Goal: Task Accomplishment & Management: Manage account settings

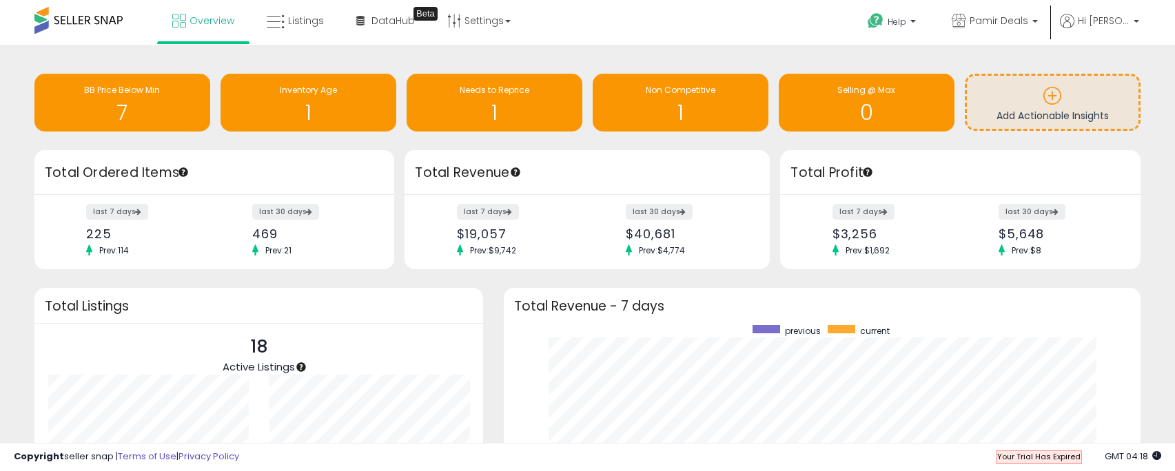
scroll to position [261, 609]
click at [1004, 17] on span "Pamir Deals" at bounding box center [999, 21] width 59 height 14
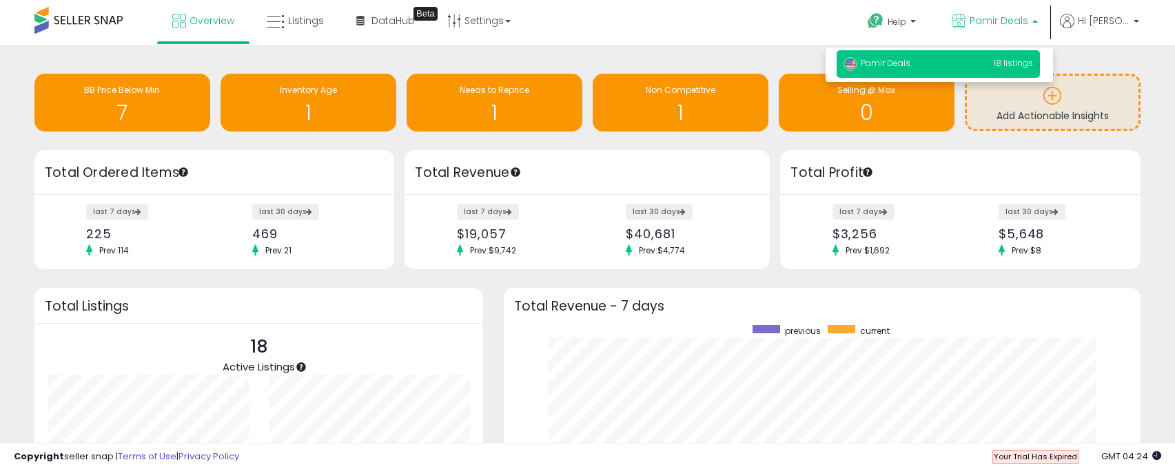
click at [1004, 17] on span "Pamir Deals" at bounding box center [999, 21] width 59 height 14
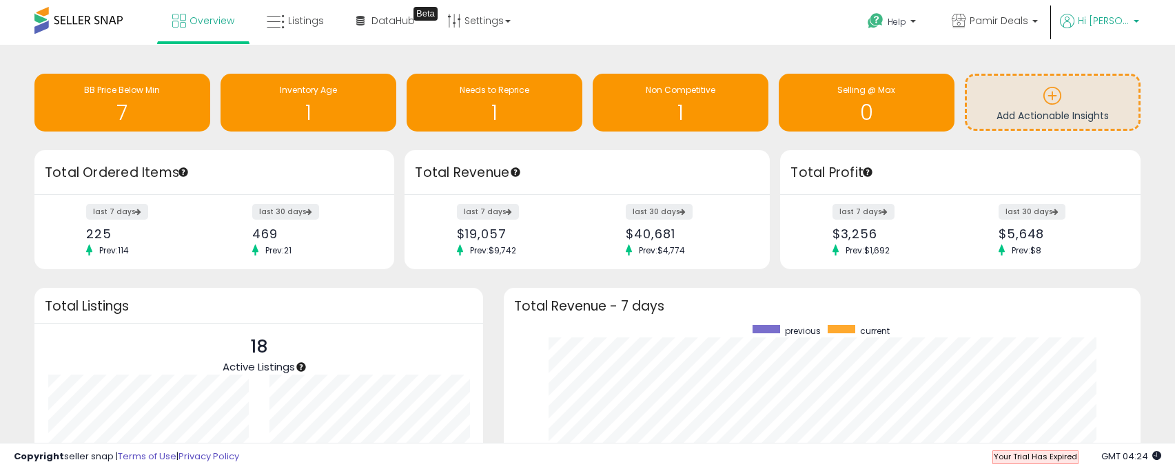
click at [1085, 23] on span "Hi [PERSON_NAME]" at bounding box center [1104, 21] width 52 height 14
click at [1114, 105] on link "Profile" at bounding box center [1108, 109] width 28 height 13
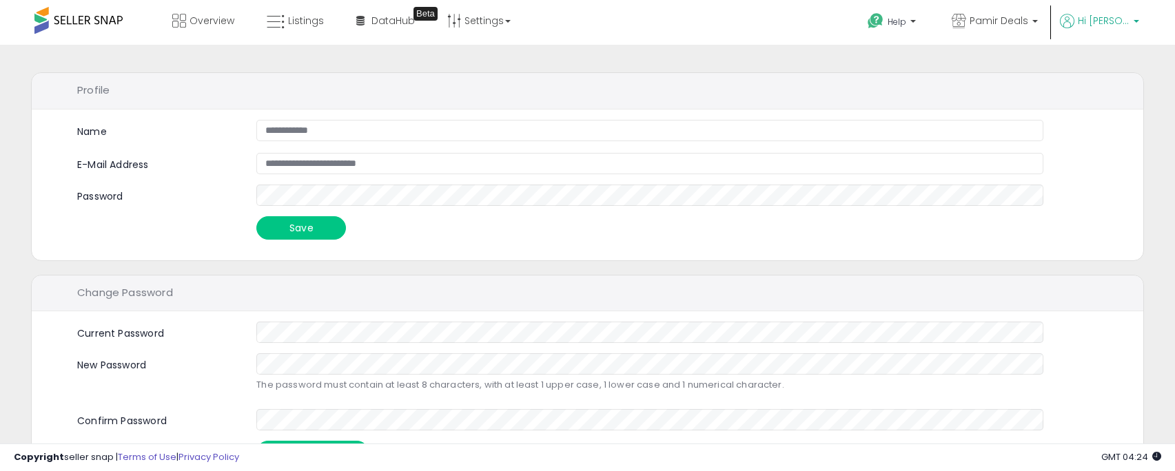
click at [1090, 25] on span "Hi [PERSON_NAME]" at bounding box center [1104, 21] width 52 height 14
click at [1097, 71] on link "Account" at bounding box center [1108, 73] width 37 height 13
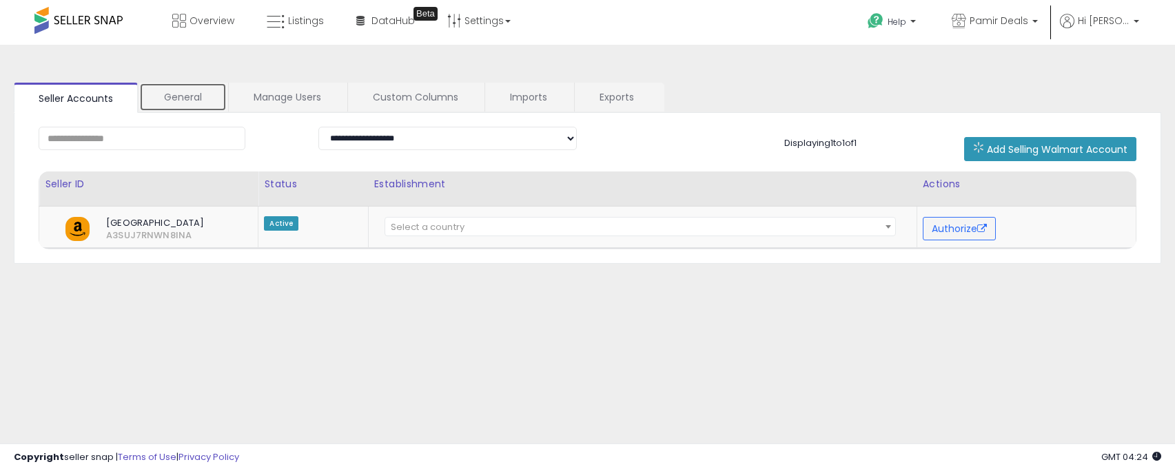
click at [187, 107] on link "General" at bounding box center [183, 97] width 88 height 29
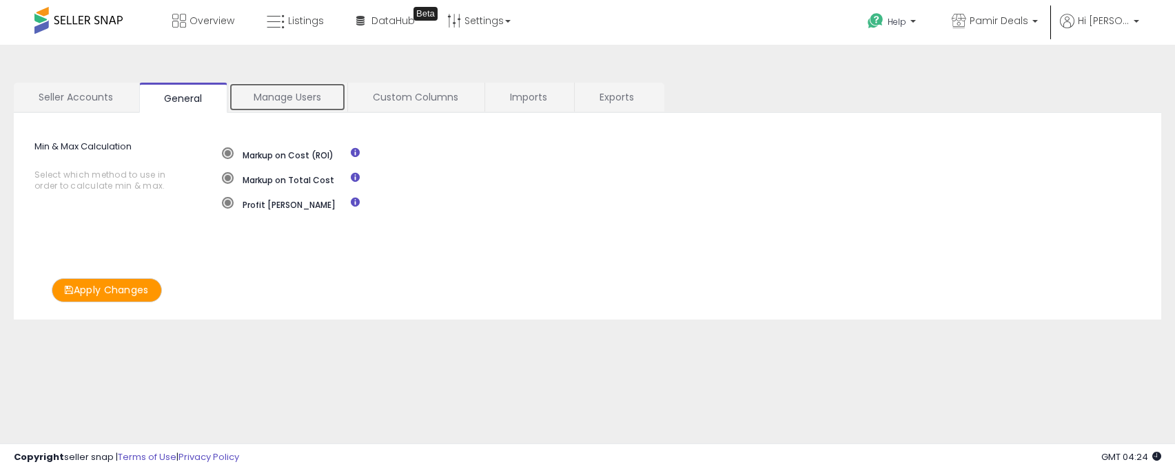
click at [278, 94] on link "Manage Users" at bounding box center [287, 97] width 117 height 29
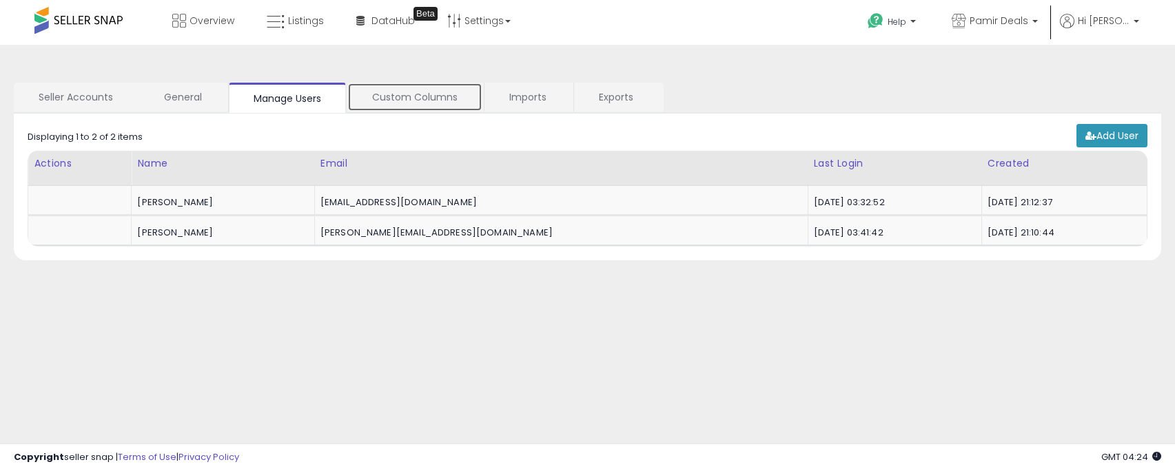
click at [400, 92] on link "Custom Columns" at bounding box center [414, 97] width 135 height 29
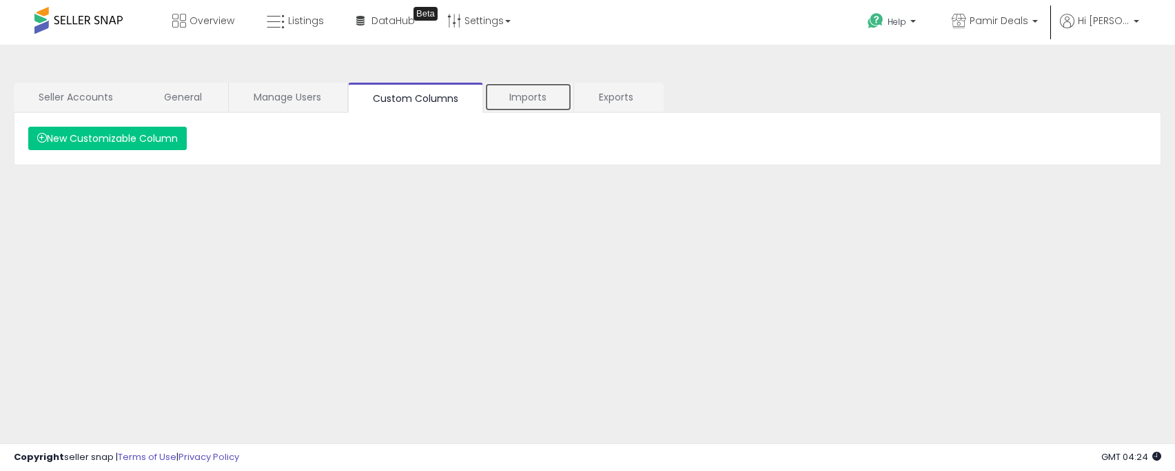
click at [525, 99] on link "Imports" at bounding box center [529, 97] width 88 height 29
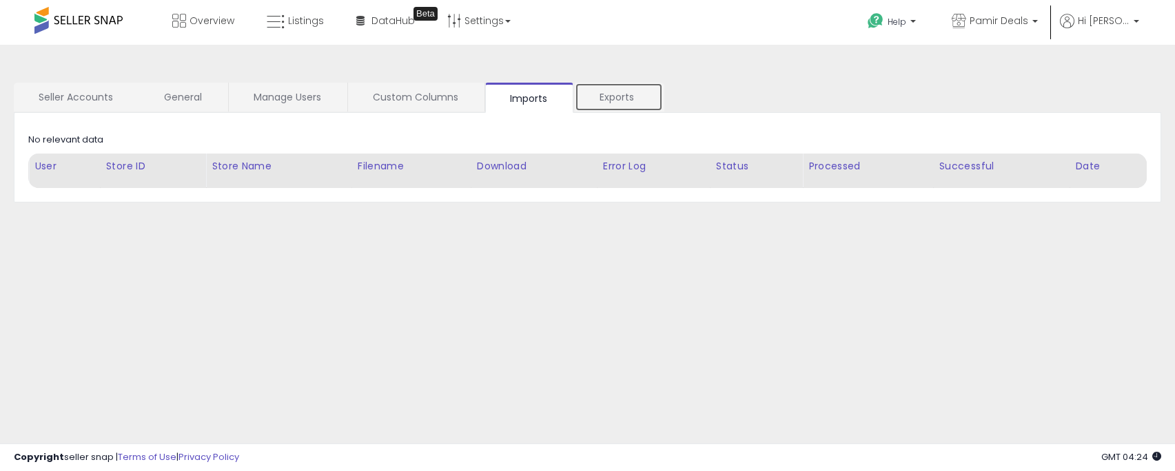
click at [598, 96] on link "Exports" at bounding box center [619, 97] width 88 height 29
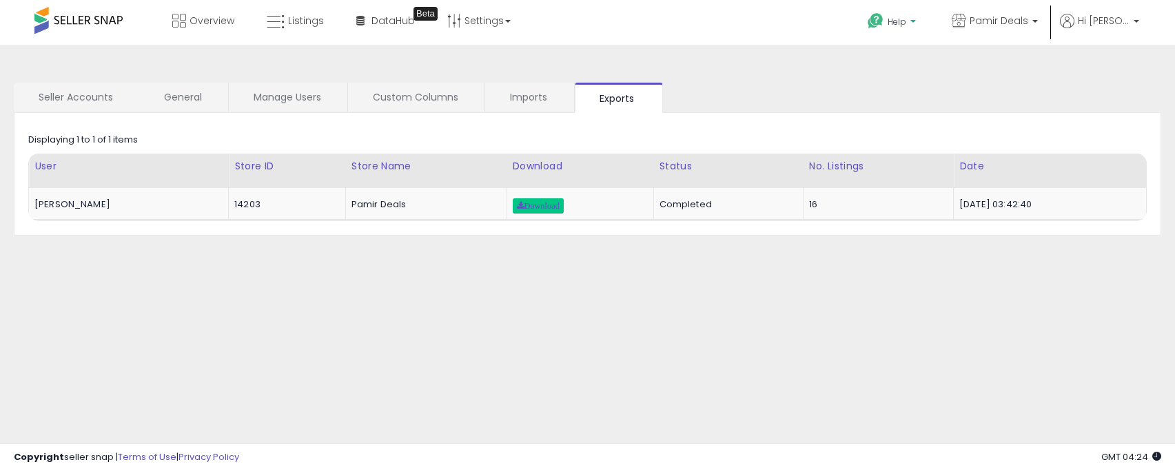
click at [918, 17] on p "Help" at bounding box center [893, 23] width 52 height 15
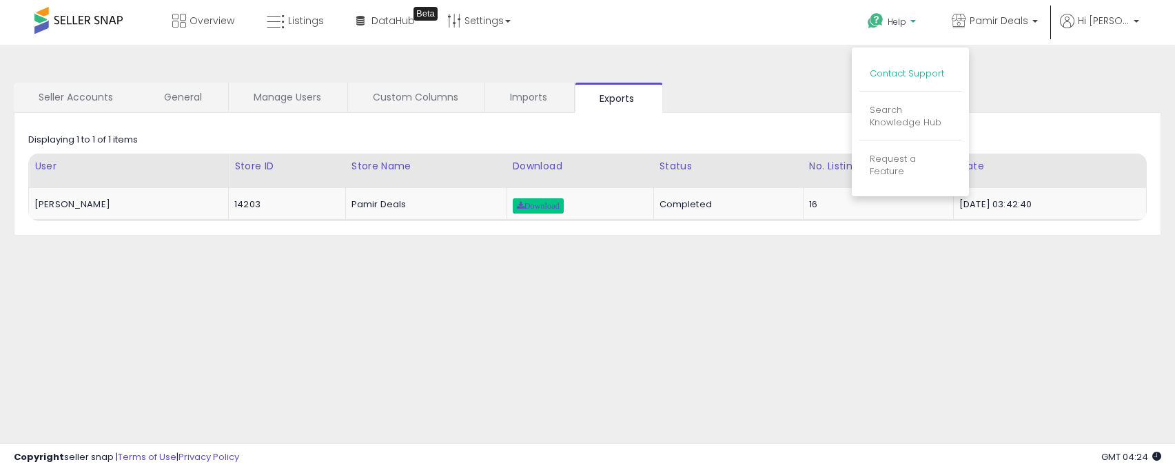
click at [910, 68] on link "Contact Support" at bounding box center [907, 73] width 74 height 13
click at [910, 68] on body "Unable to login Retrieving listings data.. has not yet accepted the Terms of Us…" at bounding box center [587, 235] width 1175 height 471
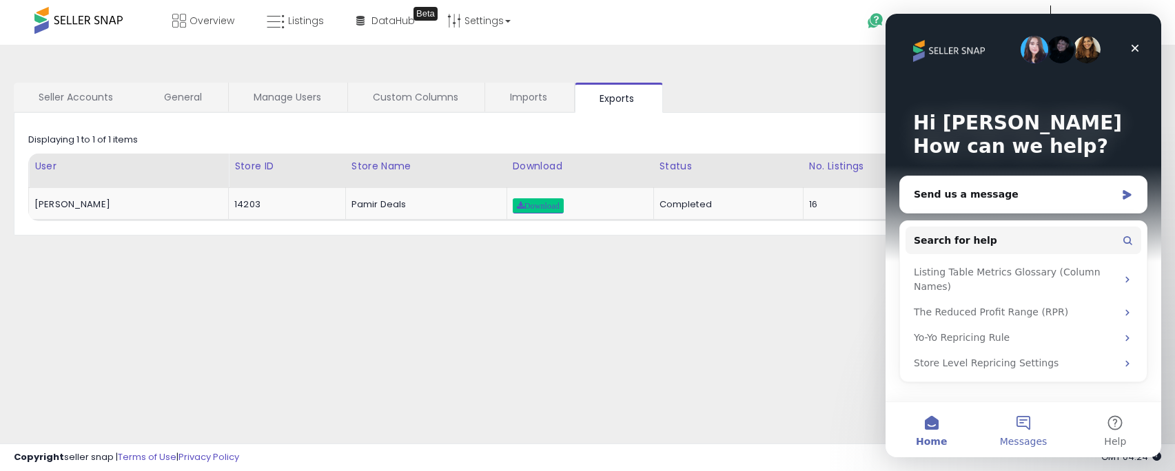
click at [1022, 427] on button "Messages" at bounding box center [1023, 430] width 92 height 55
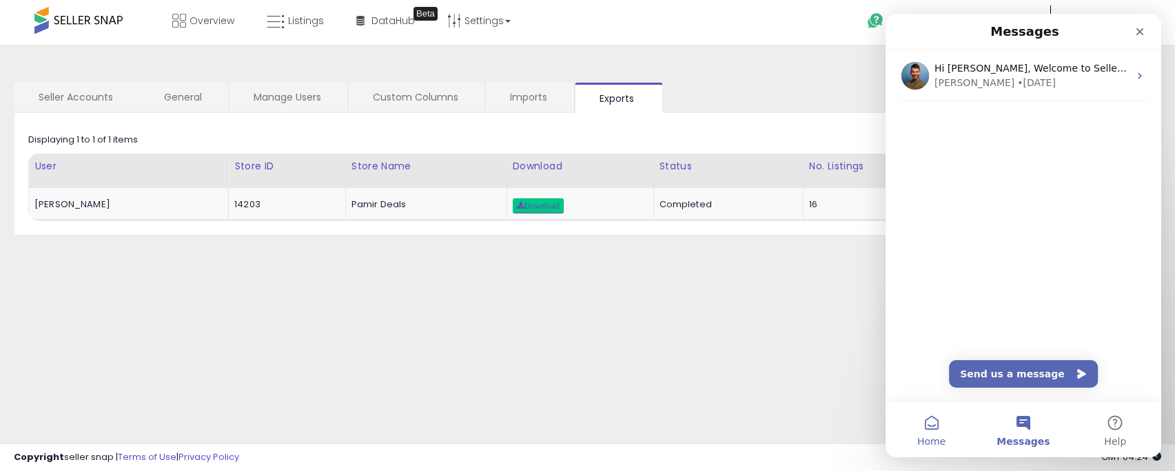
click at [953, 427] on button "Home" at bounding box center [932, 430] width 92 height 55
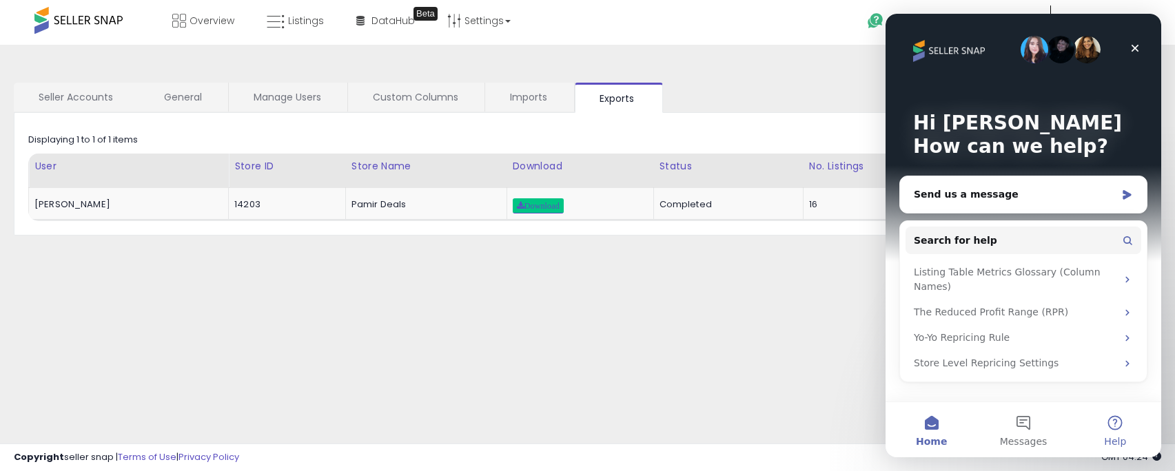
click at [1110, 420] on button "Help" at bounding box center [1116, 430] width 92 height 55
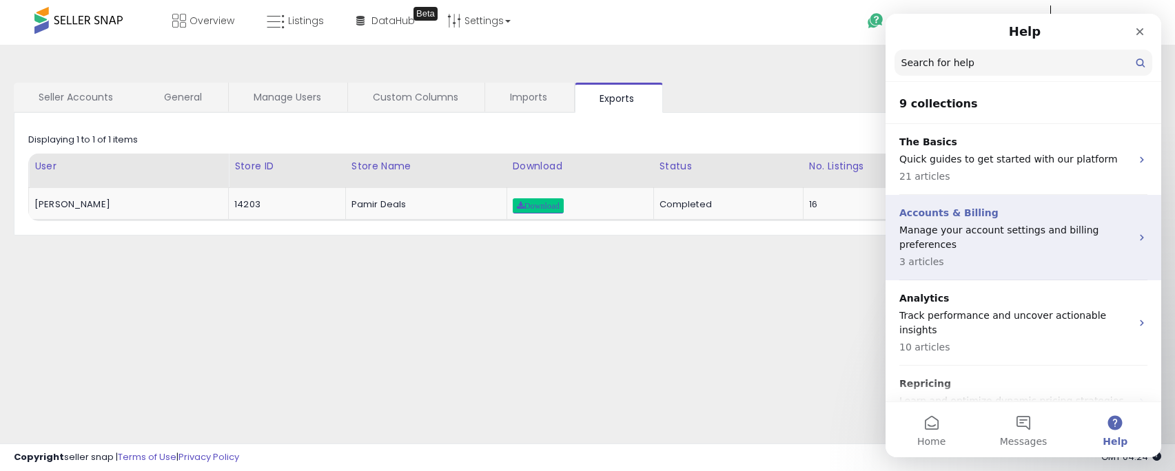
click at [1008, 228] on p "Manage your account settings and billing preferences" at bounding box center [1015, 237] width 232 height 29
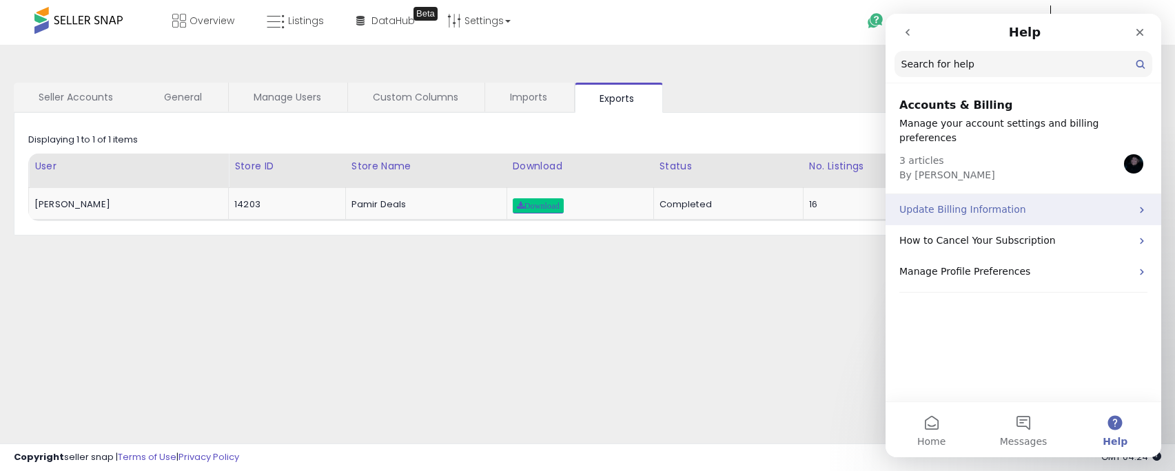
click at [1030, 203] on p "Update Billing Information" at bounding box center [1015, 210] width 232 height 14
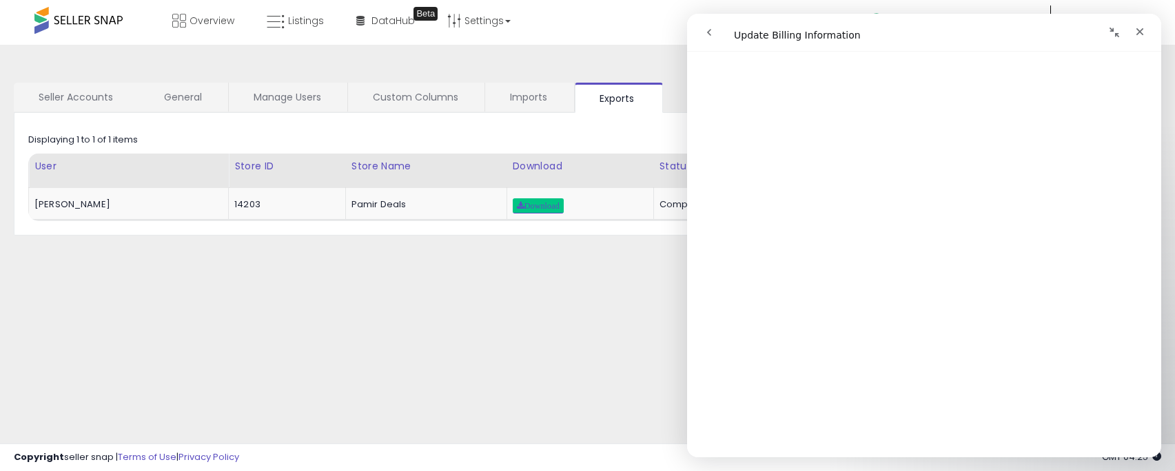
scroll to position [345, 0]
